Goal: Task Accomplishment & Management: Manage account settings

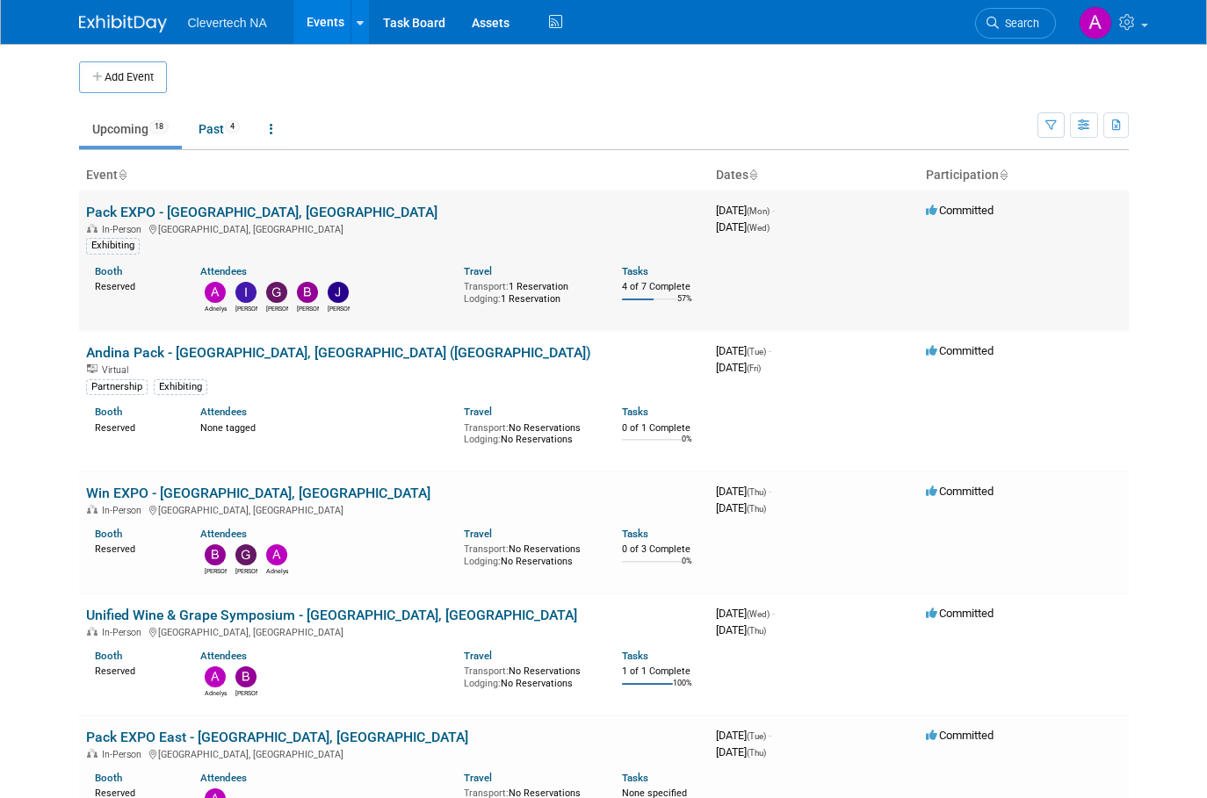
click at [166, 206] on link "Pack EXPO - [GEOGRAPHIC_DATA], [GEOGRAPHIC_DATA]" at bounding box center [261, 212] width 351 height 17
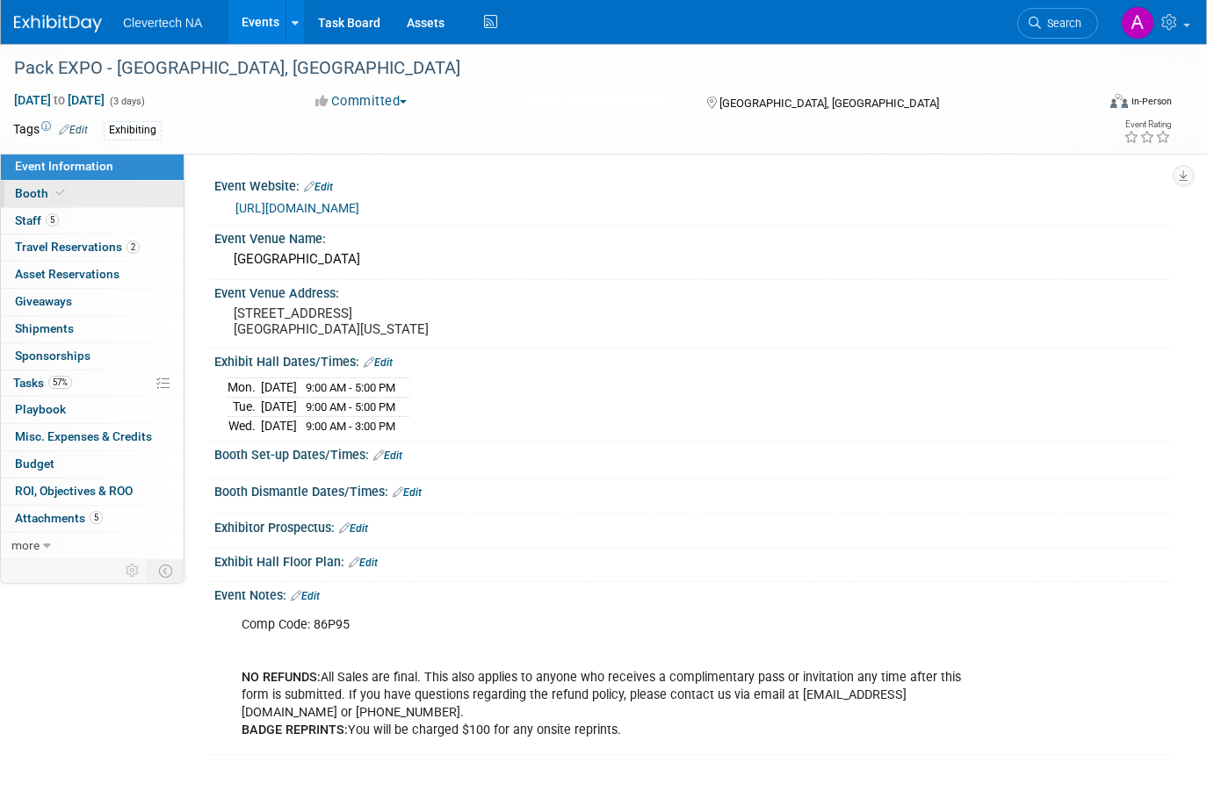
click at [40, 186] on span "Booth" at bounding box center [42, 193] width 54 height 14
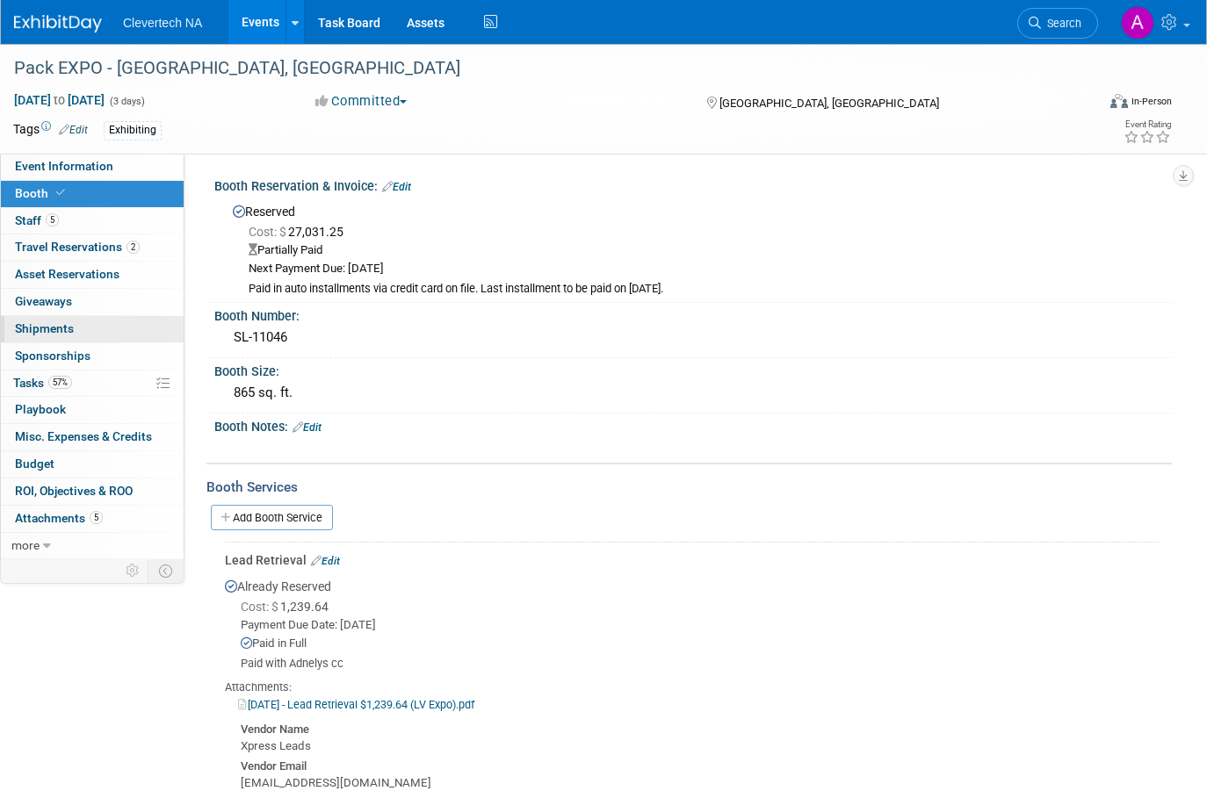
click at [39, 328] on span "Shipments 0" at bounding box center [44, 328] width 59 height 14
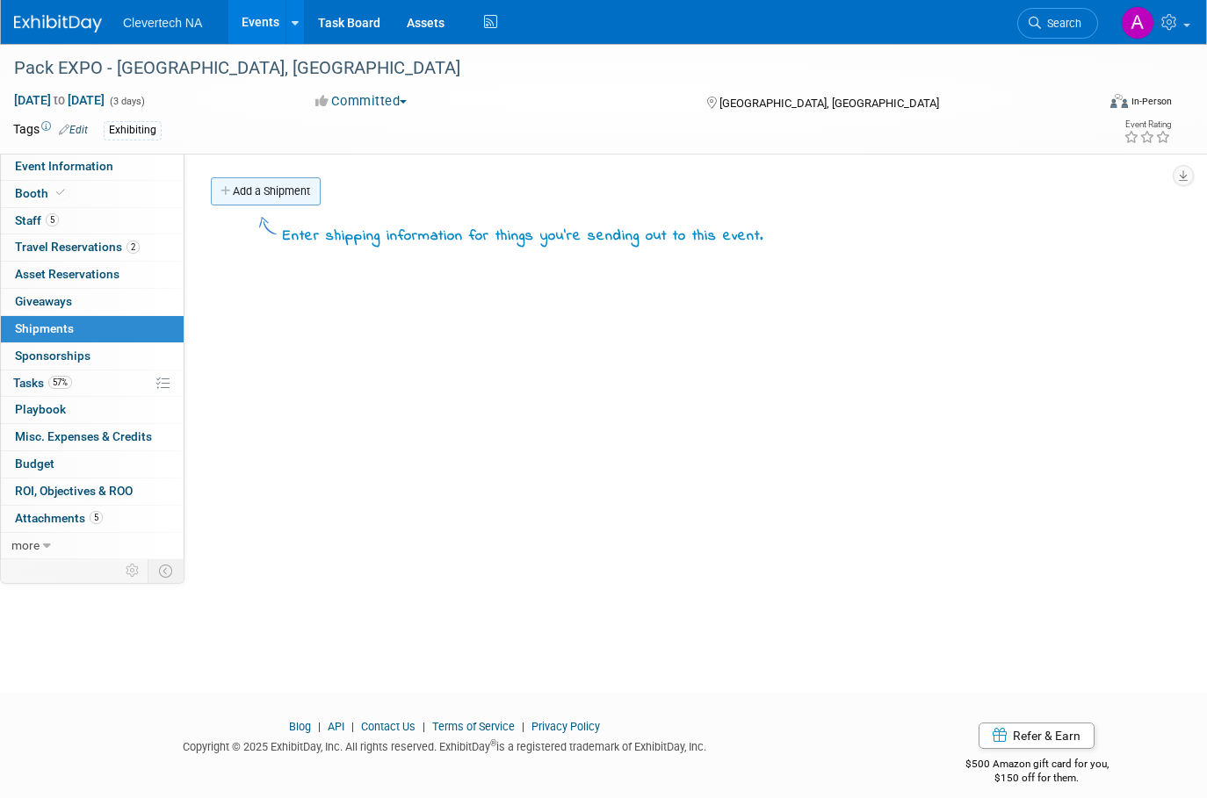
click at [251, 194] on link "Add a Shipment" at bounding box center [266, 191] width 110 height 28
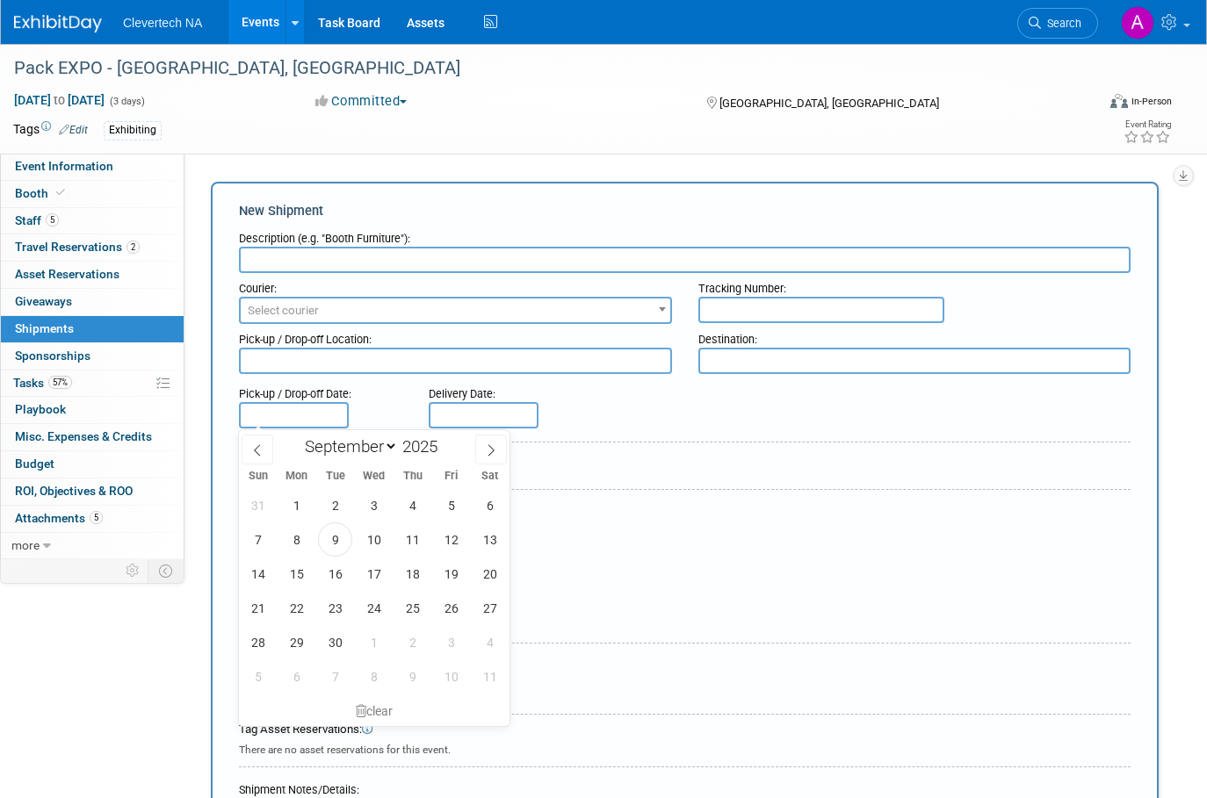
click at [300, 403] on input "text" at bounding box center [294, 415] width 110 height 26
click at [412, 538] on span "11" at bounding box center [412, 540] width 34 height 34
type input "[DATE]"
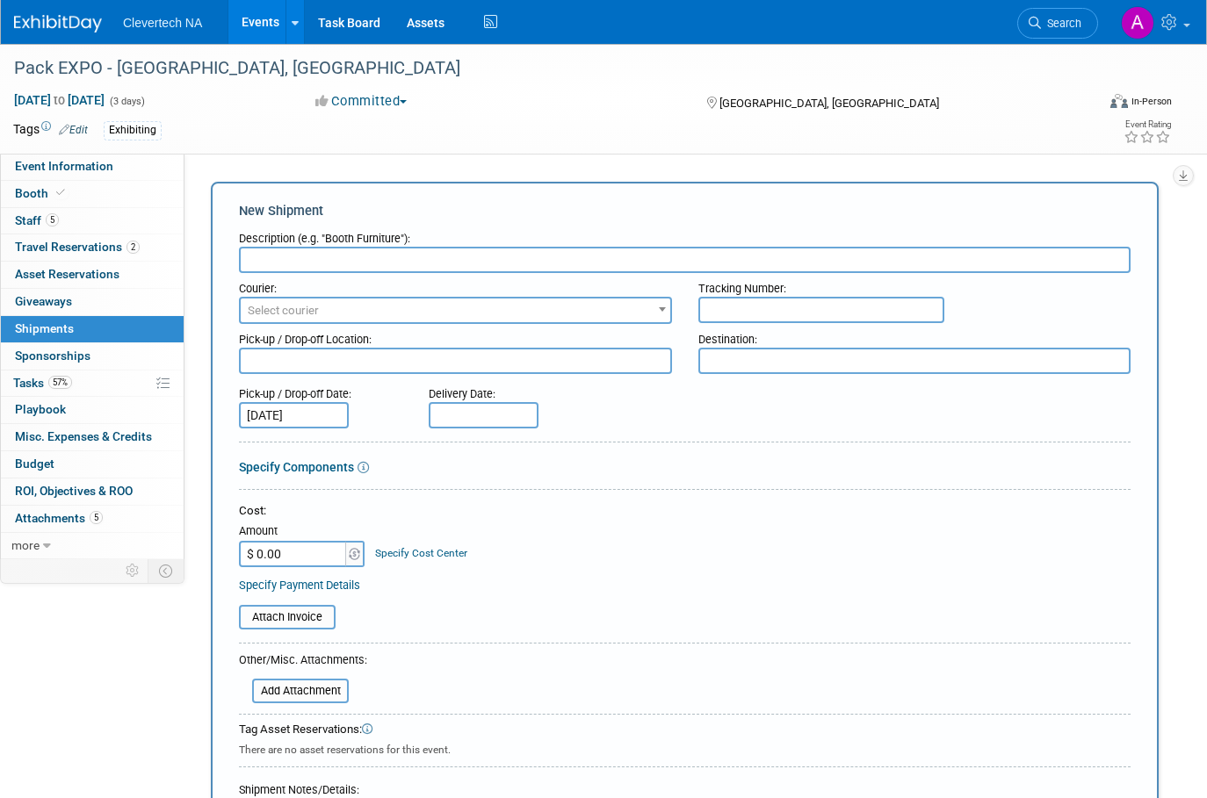
click at [330, 369] on textarea at bounding box center [455, 361] width 433 height 26
click at [303, 312] on span "Select courier" at bounding box center [283, 310] width 71 height 13
click at [338, 336] on input "TForce Freight" at bounding box center [455, 340] width 424 height 25
type input "TForce Freight"
click at [334, 312] on span "Select courier" at bounding box center [455, 311] width 429 height 25
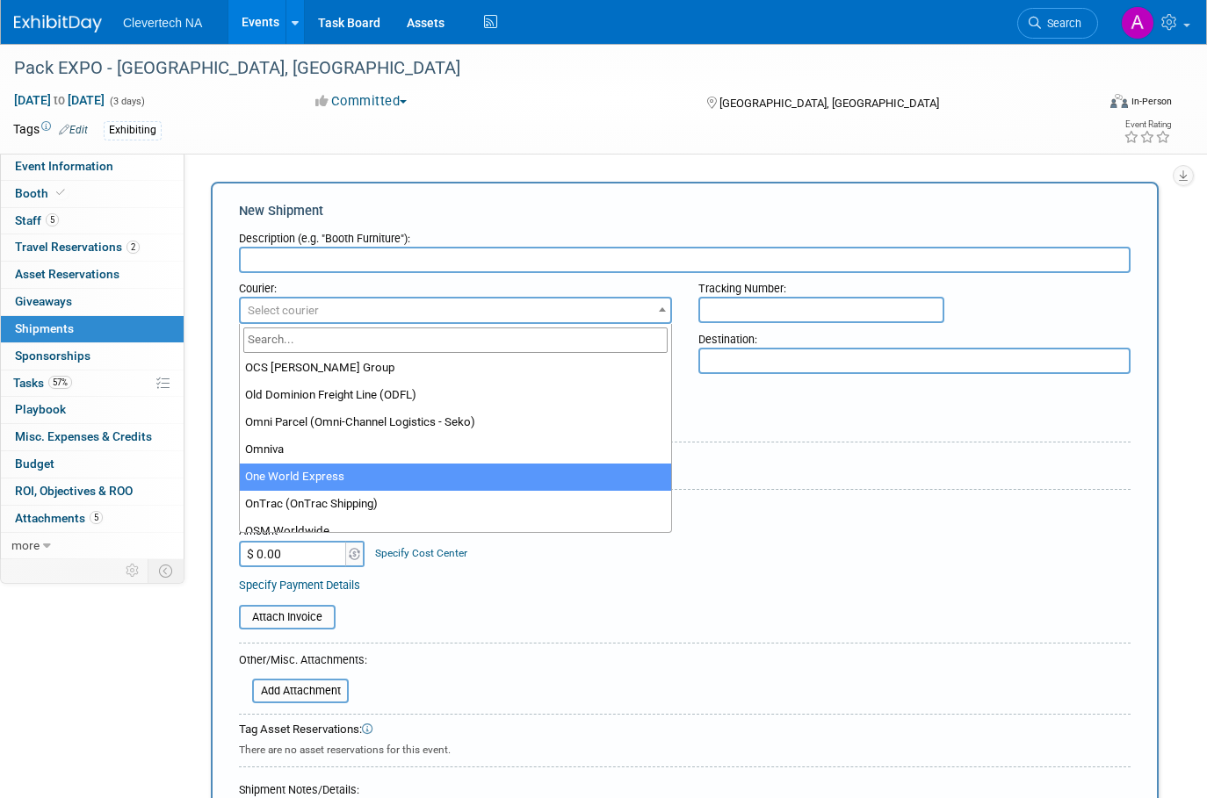
scroll to position [9995, 0]
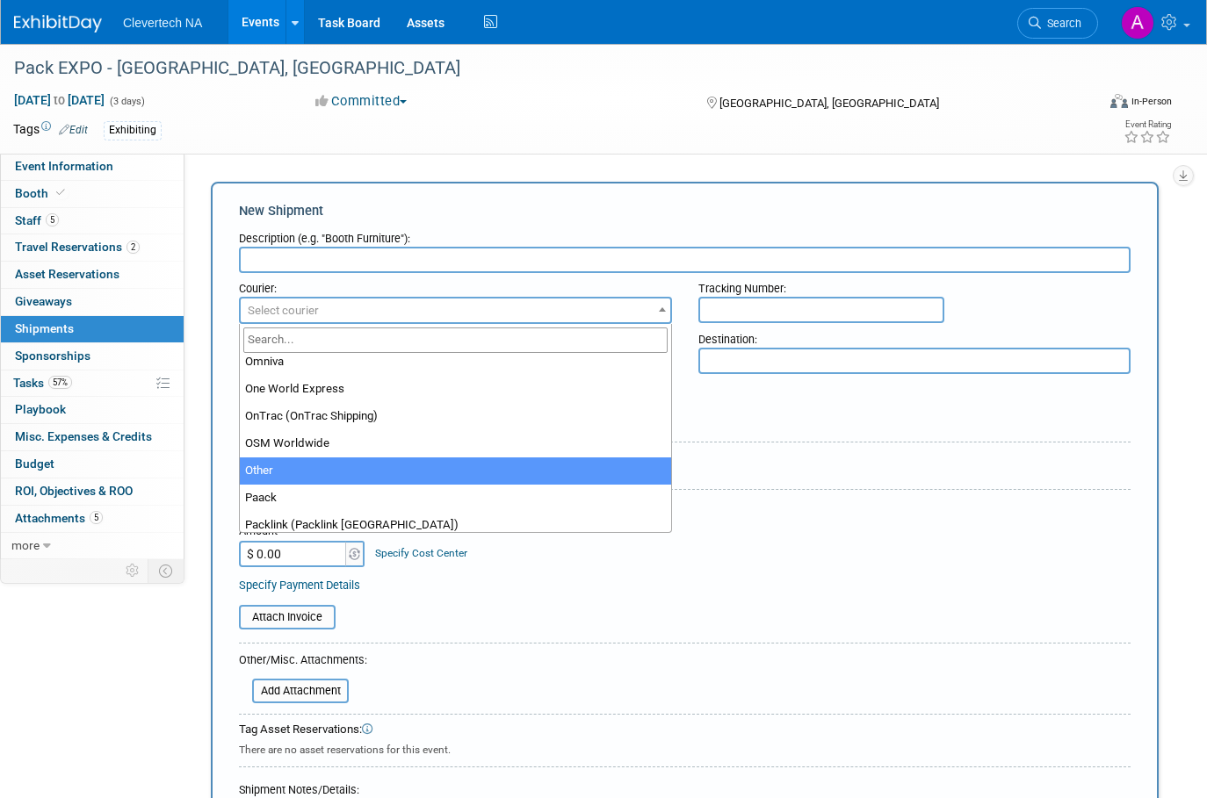
select select "1"
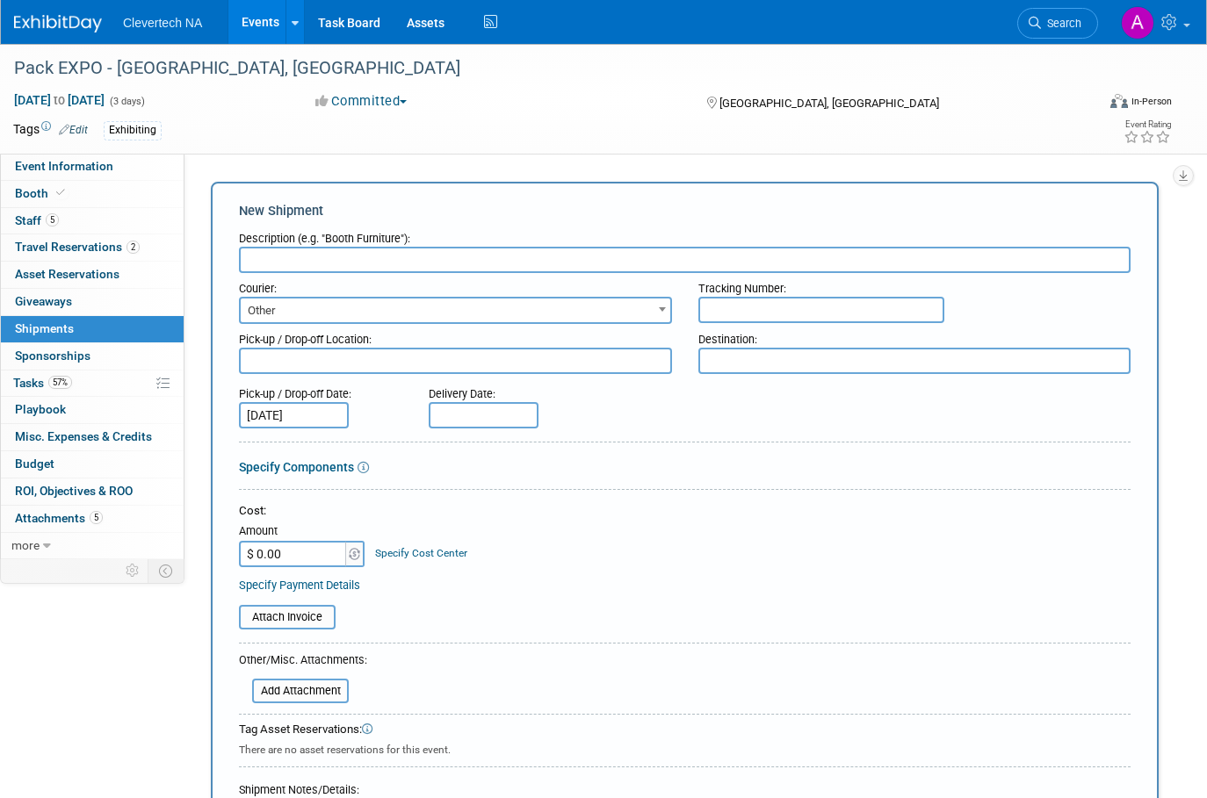
click at [566, 259] on input "text" at bounding box center [684, 260] width 891 height 26
click at [791, 314] on input "text" at bounding box center [821, 310] width 246 height 26
click at [646, 252] on input "text" at bounding box center [684, 260] width 891 height 26
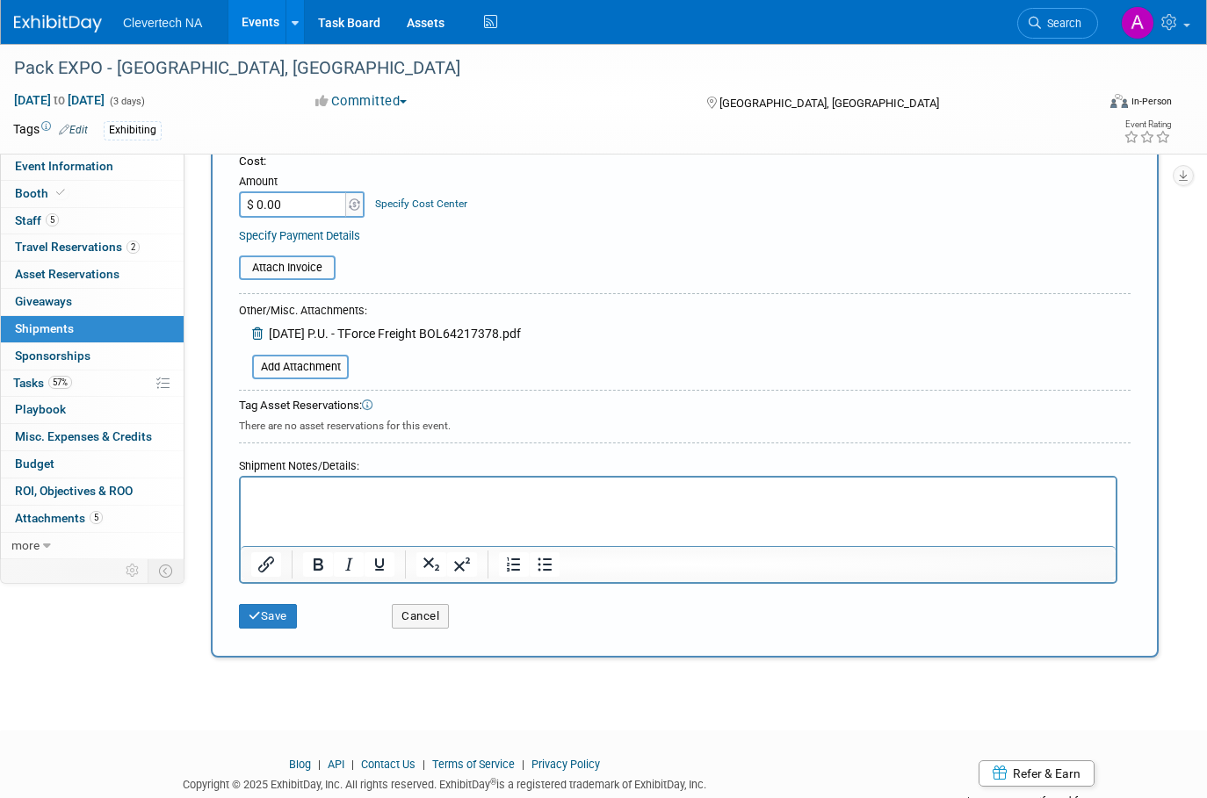
scroll to position [351, 0]
click at [322, 501] on html at bounding box center [678, 488] width 875 height 25
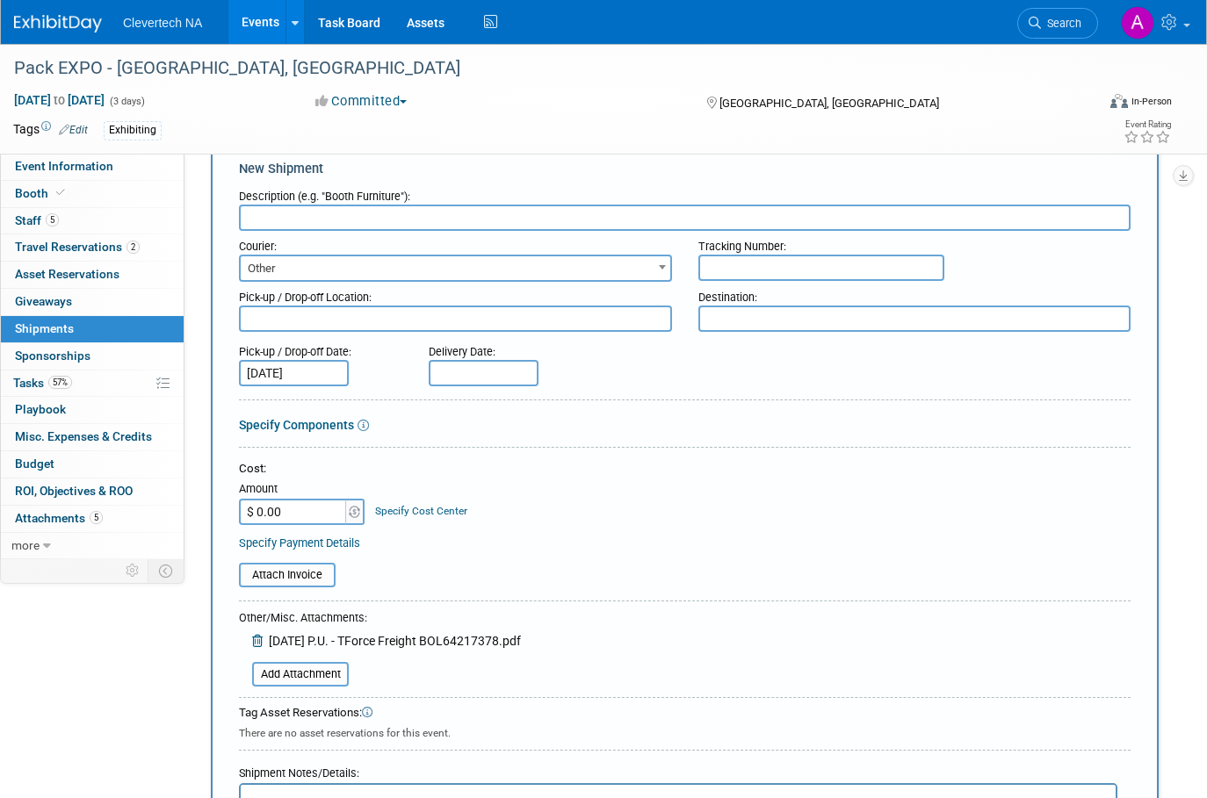
scroll to position [0, 0]
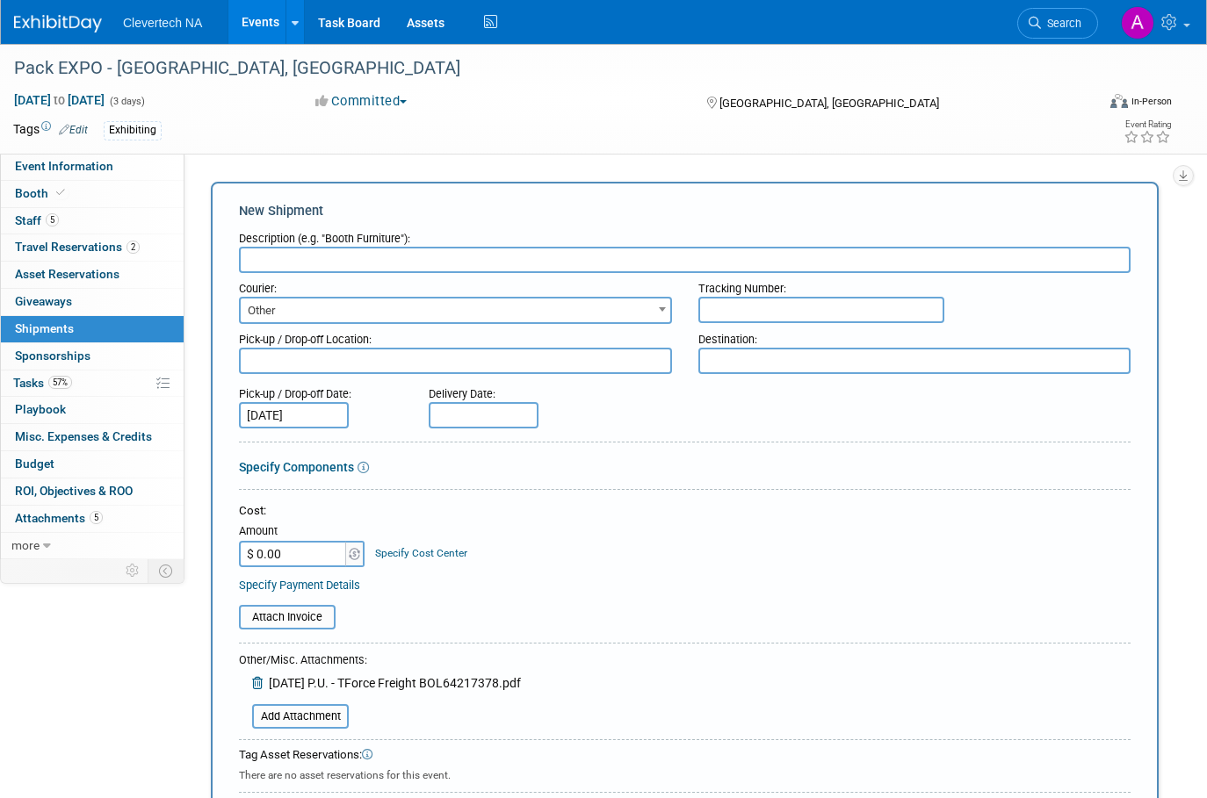
click at [256, 262] on input "text" at bounding box center [684, 260] width 891 height 26
click at [442, 415] on input "text" at bounding box center [484, 415] width 110 height 26
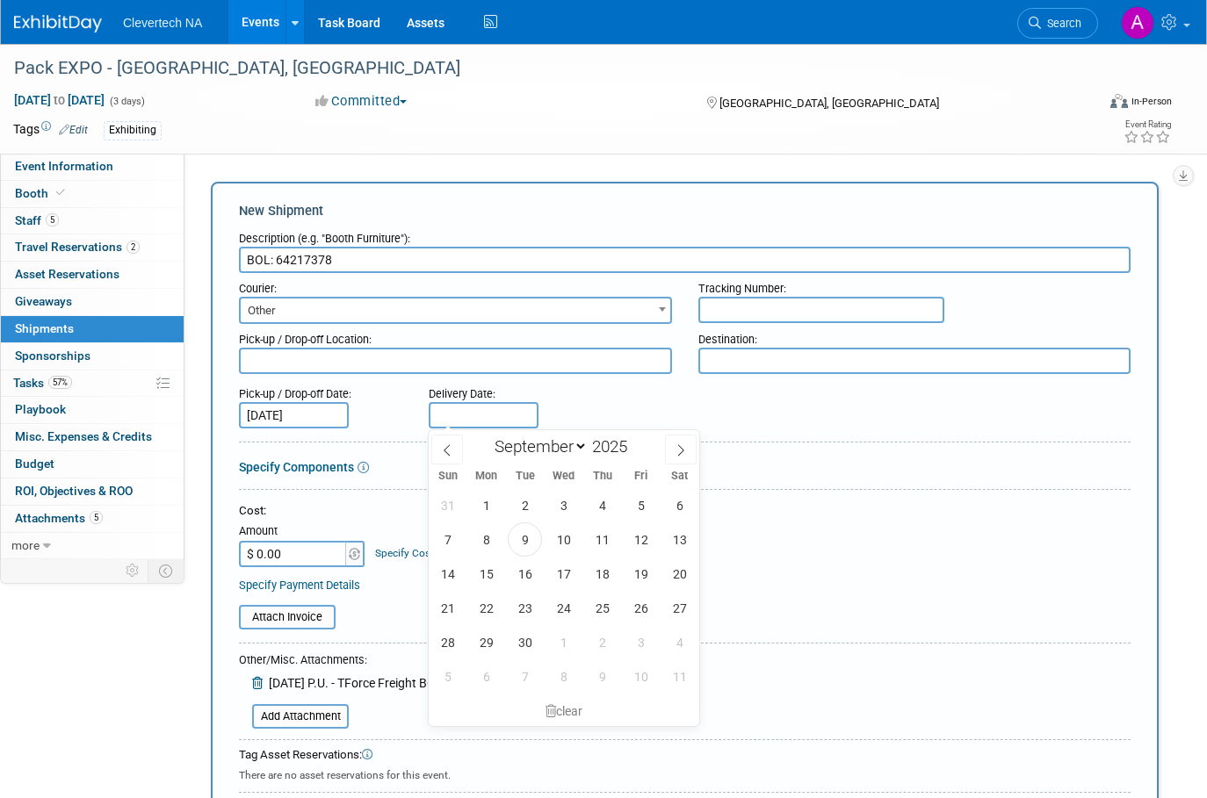
click at [350, 267] on input "BOL: 64217378" at bounding box center [684, 260] width 891 height 26
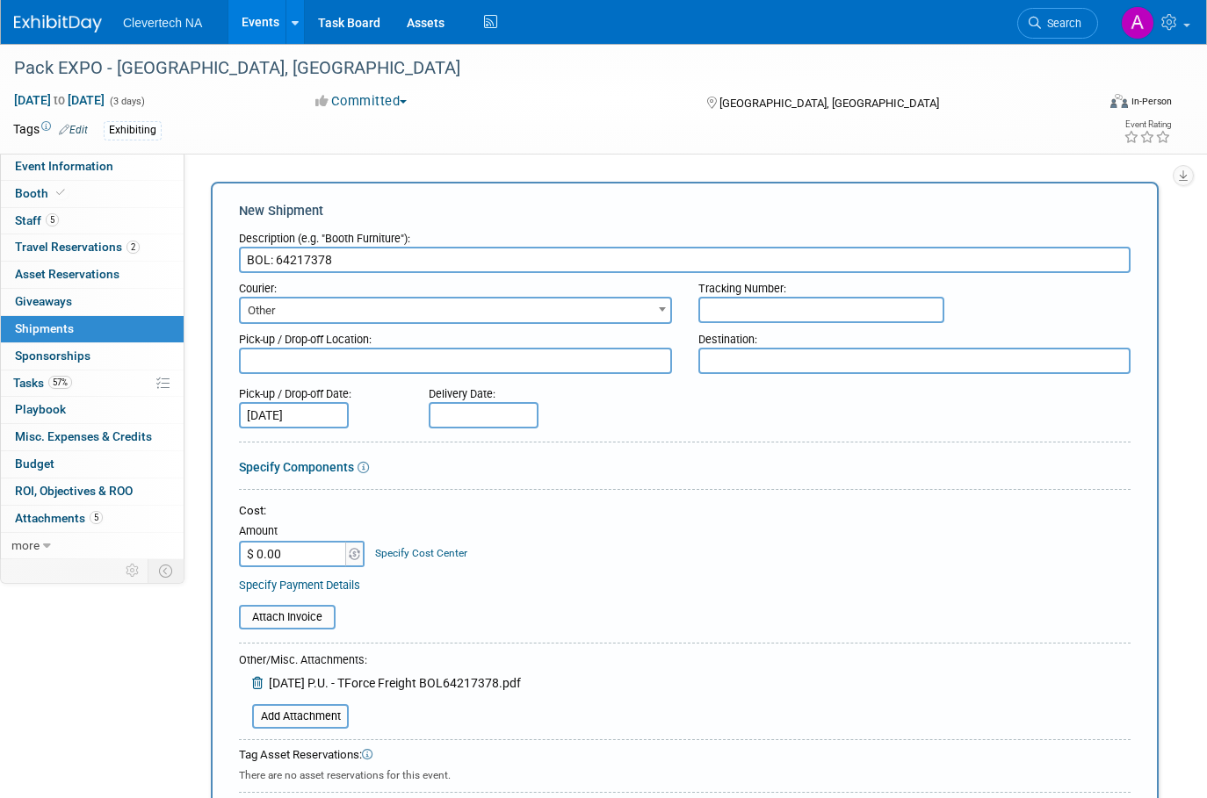
paste input "SO1270192"
click at [334, 257] on input "BOL: 64217378 SO1270192" at bounding box center [684, 260] width 891 height 26
click at [244, 260] on input "BOL: 64217378 - SO1270192" at bounding box center [684, 260] width 891 height 26
click at [425, 253] on input "TForce Freight: BOL: 64217378 - SO1270192" at bounding box center [684, 260] width 891 height 26
click at [504, 262] on input "TForce Freight: BOL: 64217378 (SO1270192" at bounding box center [684, 260] width 891 height 26
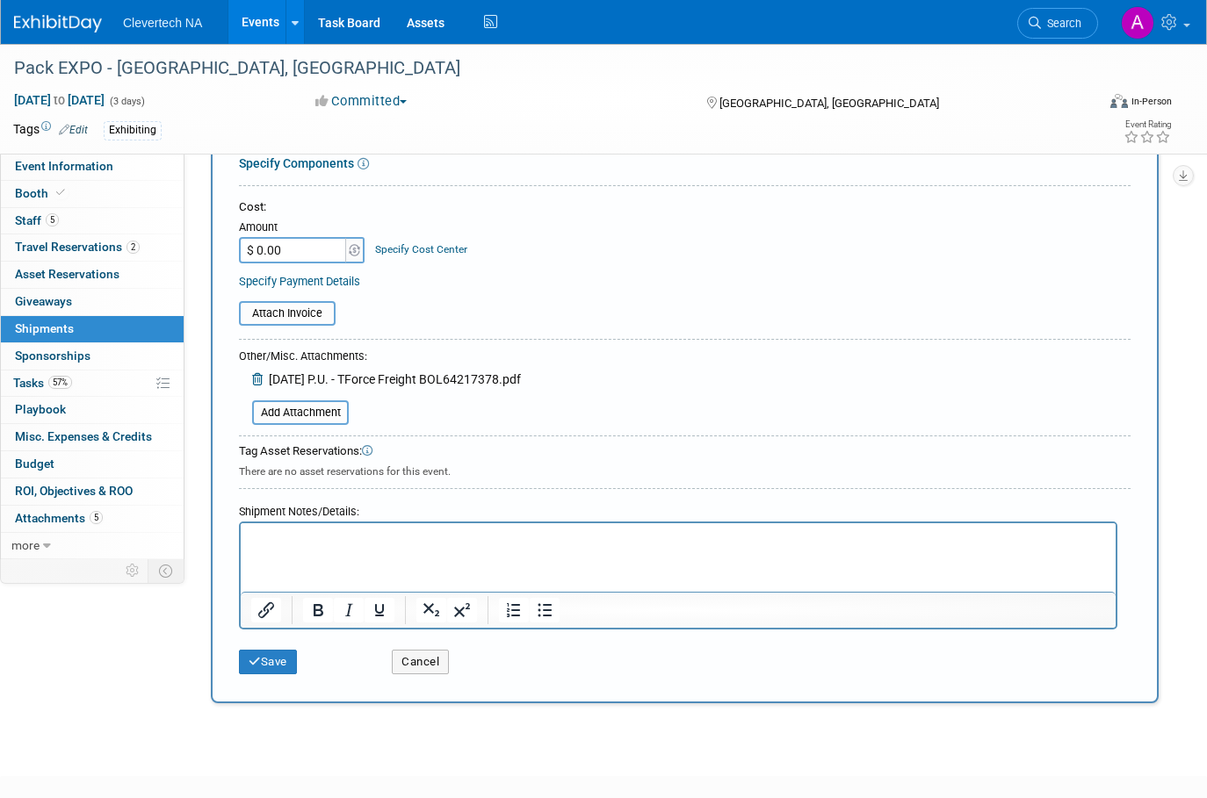
scroll to position [351, 0]
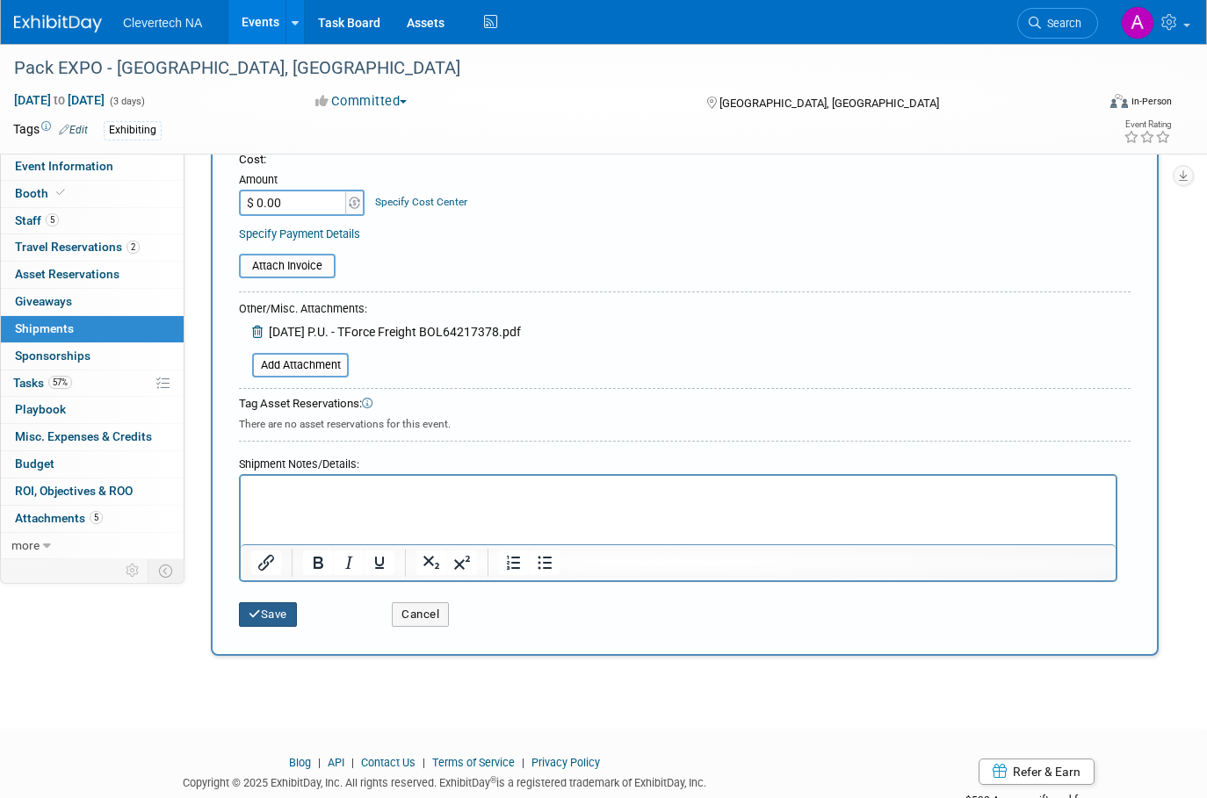
type input "TForce Freight: BOL: 64217378 (SO1270192)"
click at [279, 615] on button "Save" at bounding box center [268, 615] width 58 height 25
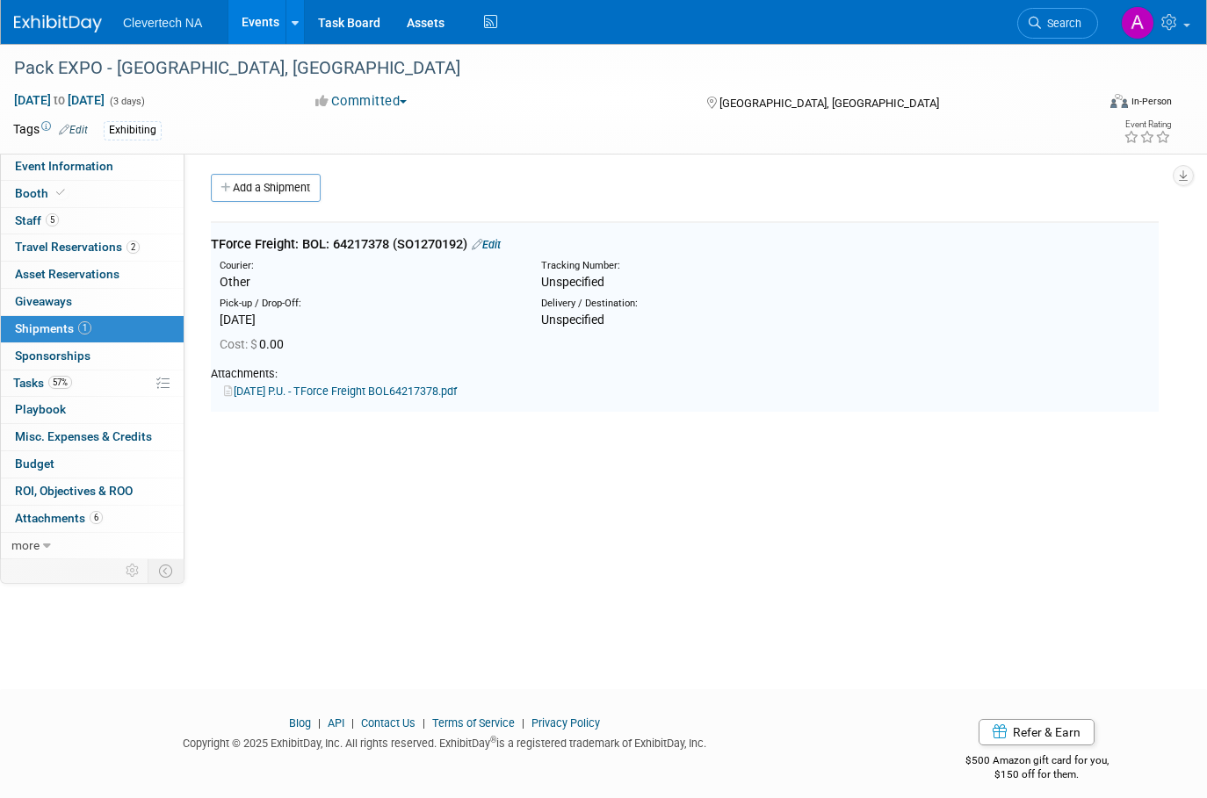
scroll to position [0, 0]
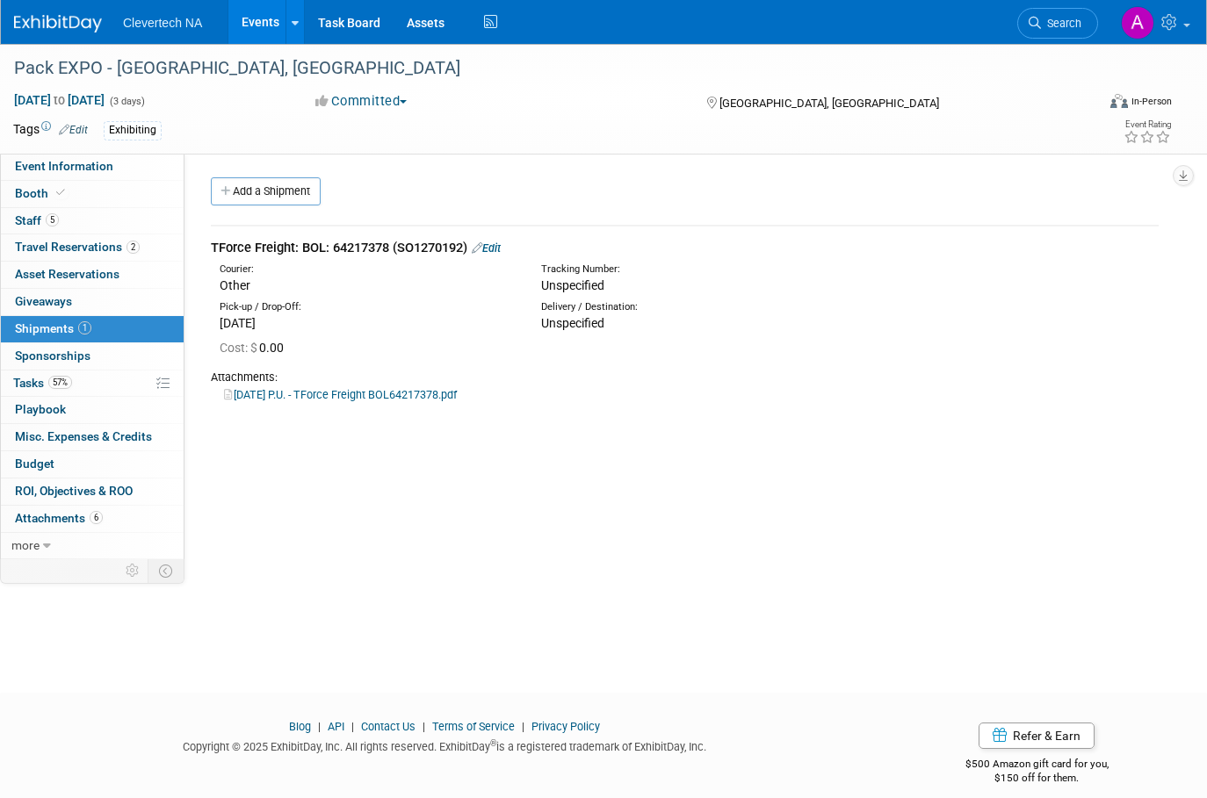
click at [573, 318] on span "Unspecified" at bounding box center [572, 323] width 63 height 14
click at [498, 245] on link "Edit" at bounding box center [486, 248] width 29 height 13
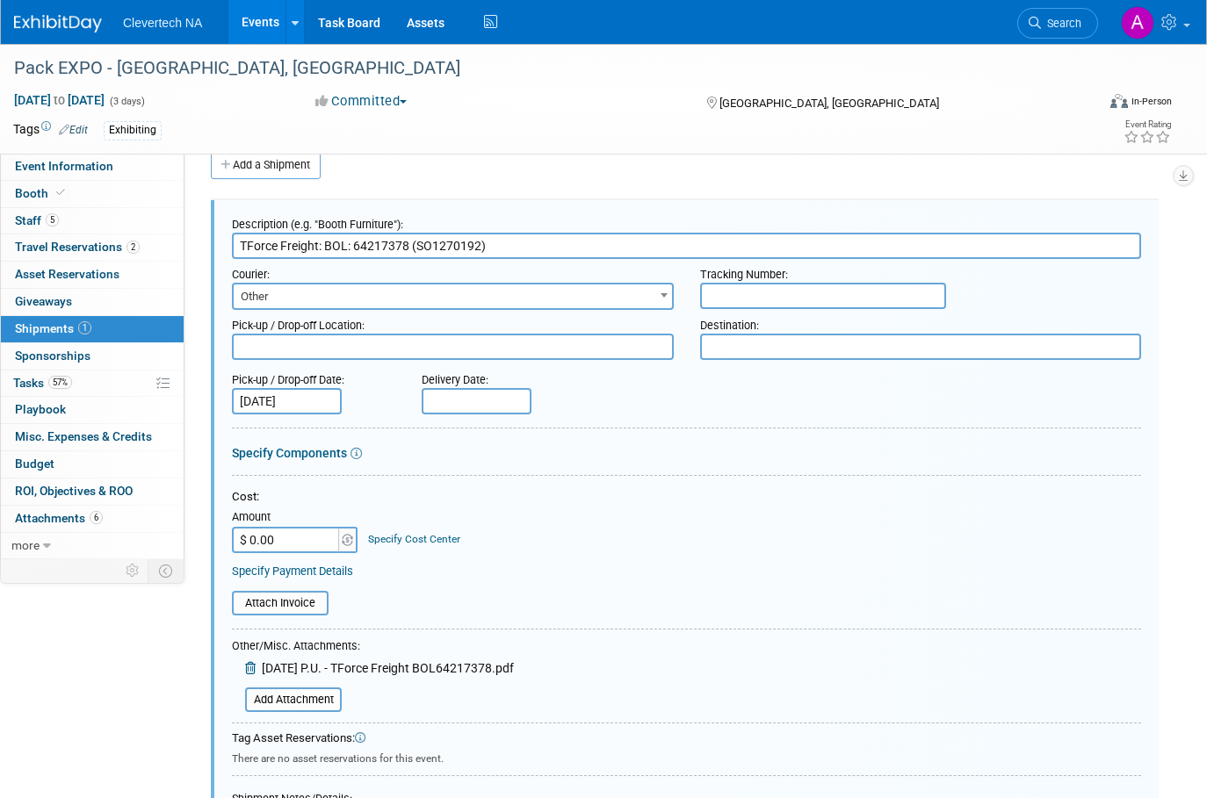
click at [349, 353] on textarea at bounding box center [453, 347] width 442 height 26
type textarea "Clevertech NA Office"
type textarea "[GEOGRAPHIC_DATA]"
click at [346, 349] on textarea "Clevertech NA Office" at bounding box center [453, 347] width 442 height 26
click at [347, 350] on textarea "Clevertech NA Office" at bounding box center [453, 347] width 442 height 26
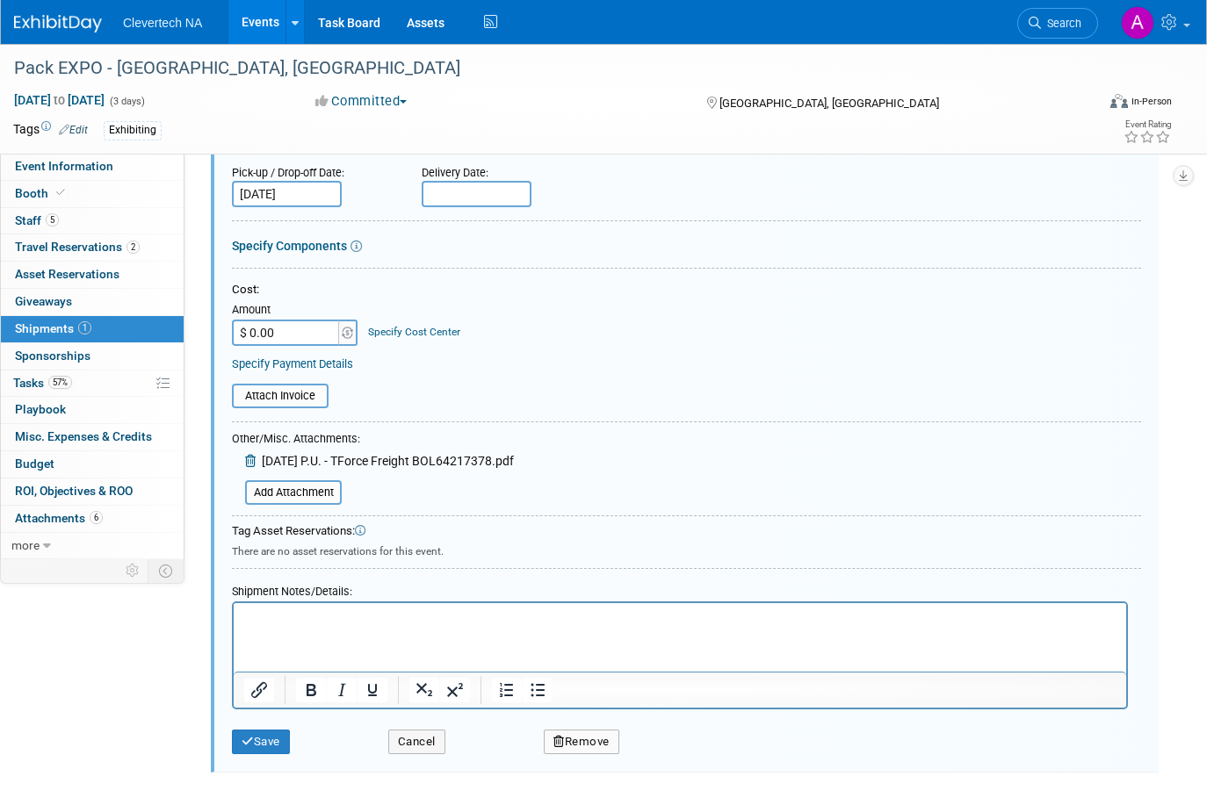
scroll to position [351, 0]
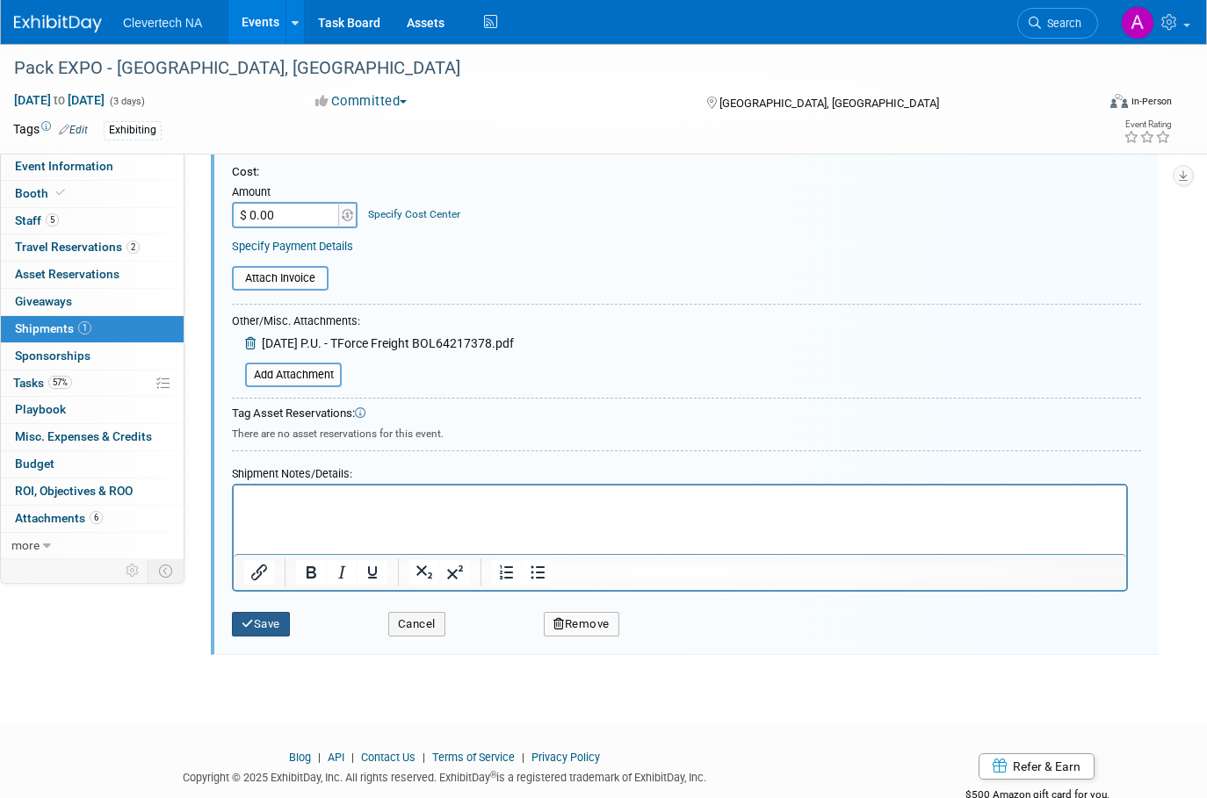
type textarea "Clevertech NA Warehouse"
click at [285, 622] on button "Save" at bounding box center [261, 624] width 58 height 25
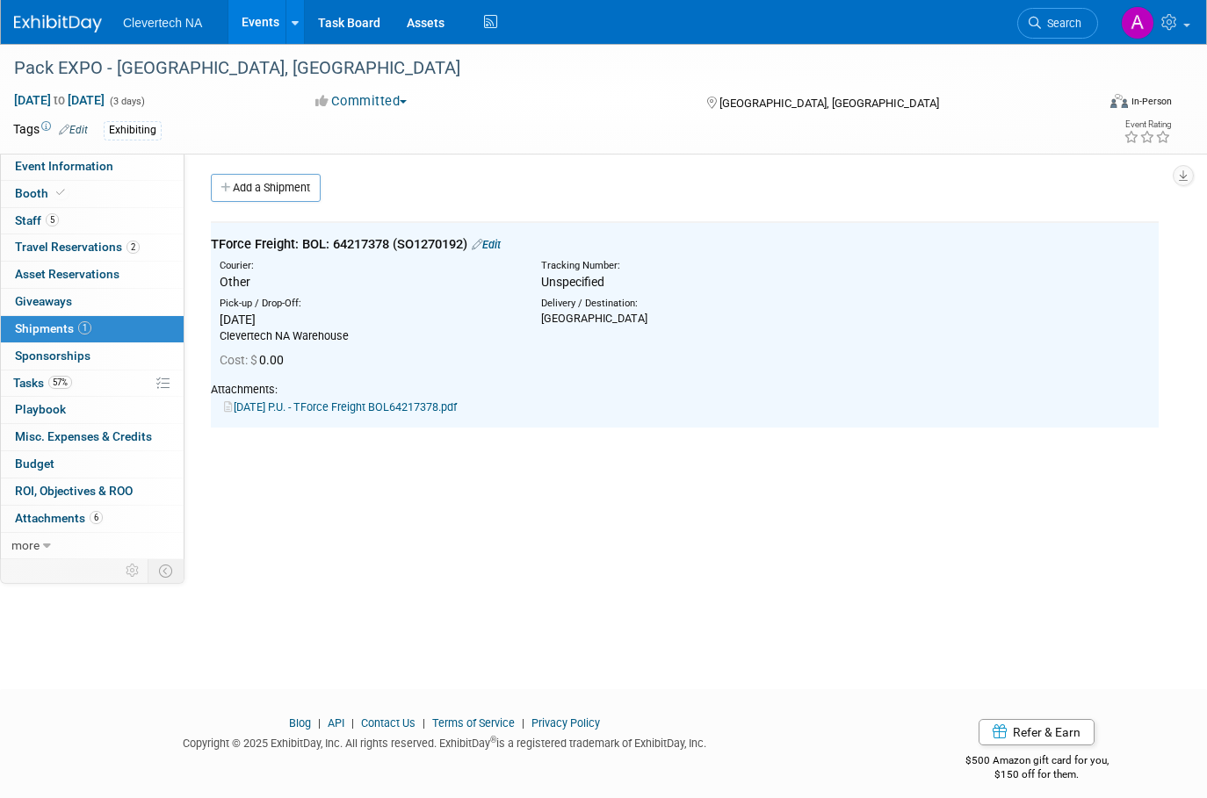
scroll to position [0, 0]
